Goal: Information Seeking & Learning: Understand process/instructions

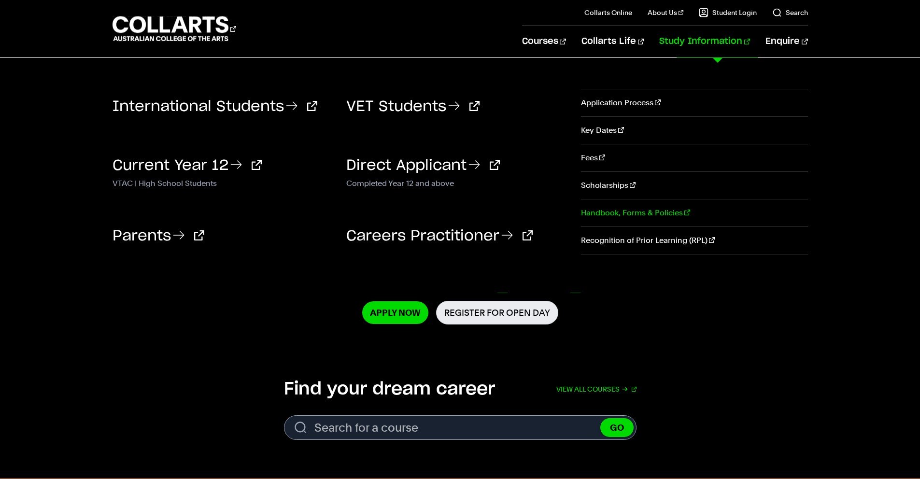
click at [643, 214] on link "Handbook, Forms & Policies" at bounding box center [694, 213] width 227 height 27
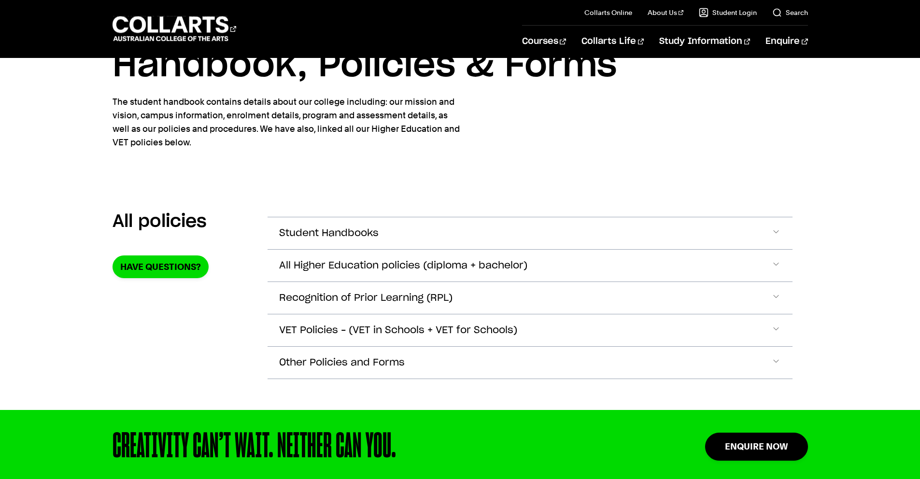
scroll to position [71, 0]
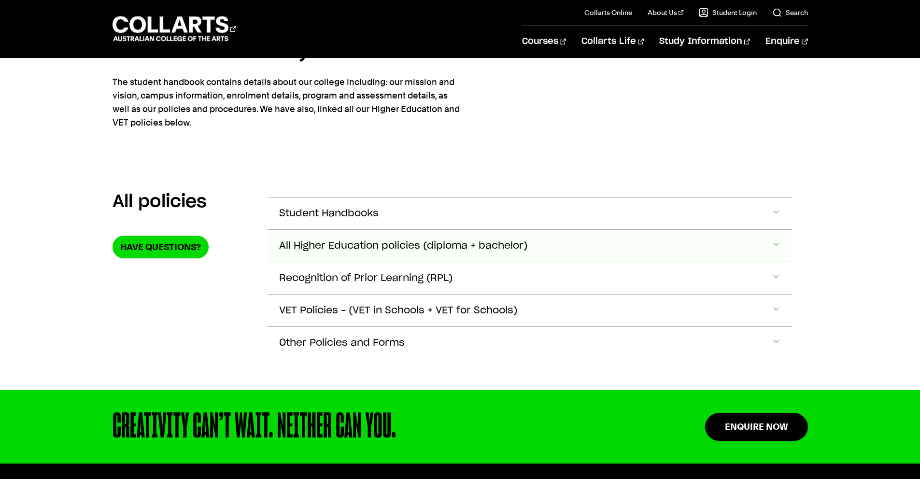
click at [379, 219] on span "All Higher Education policies (diploma + bachelor)" at bounding box center [329, 213] width 100 height 11
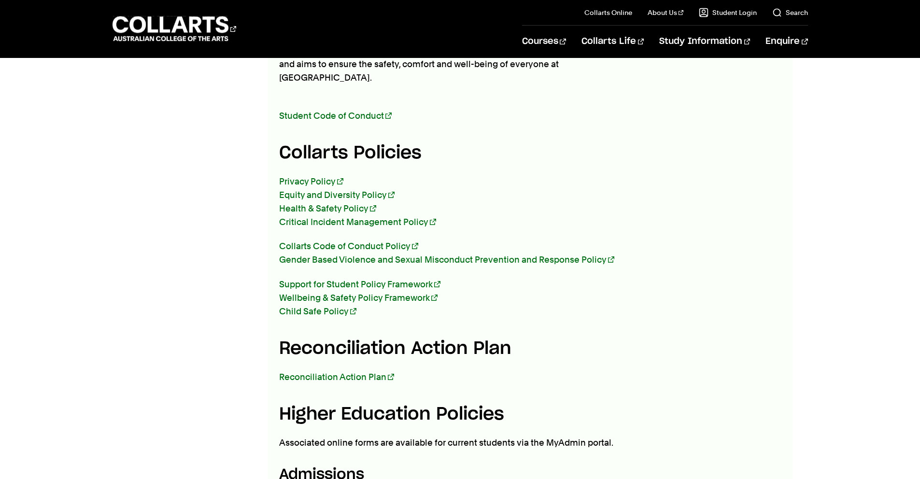
scroll to position [257, 0]
